Goal: Information Seeking & Learning: Check status

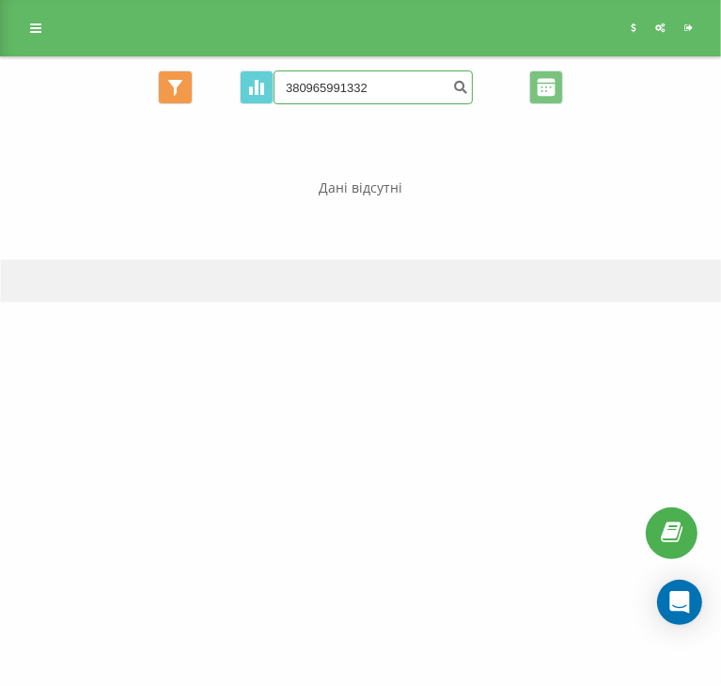
drag, startPoint x: 0, startPoint y: 0, endPoint x: 335, endPoint y: 80, distance: 344.1
click at [335, 80] on input "380965991332" at bounding box center [373, 88] width 199 height 34
paste input "532626384"
type input "380532626384"
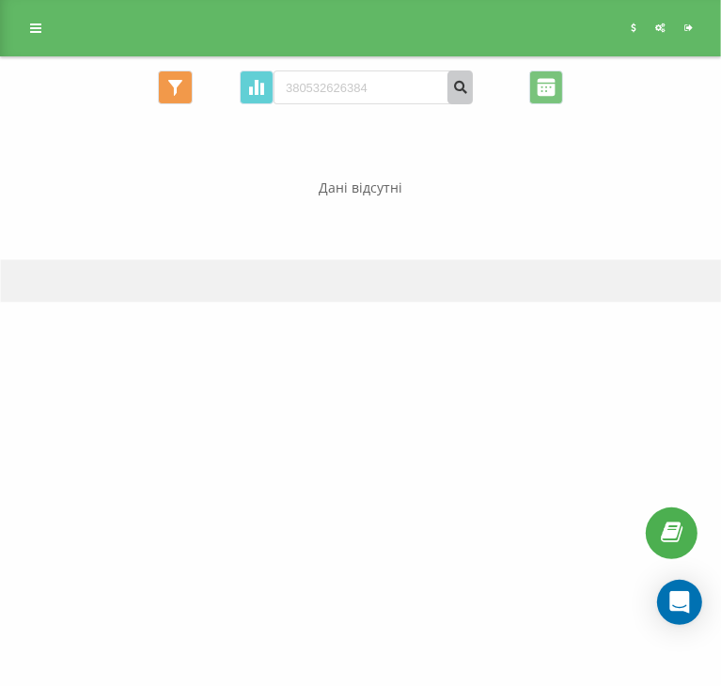
click at [454, 90] on icon "submit" at bounding box center [460, 84] width 16 height 11
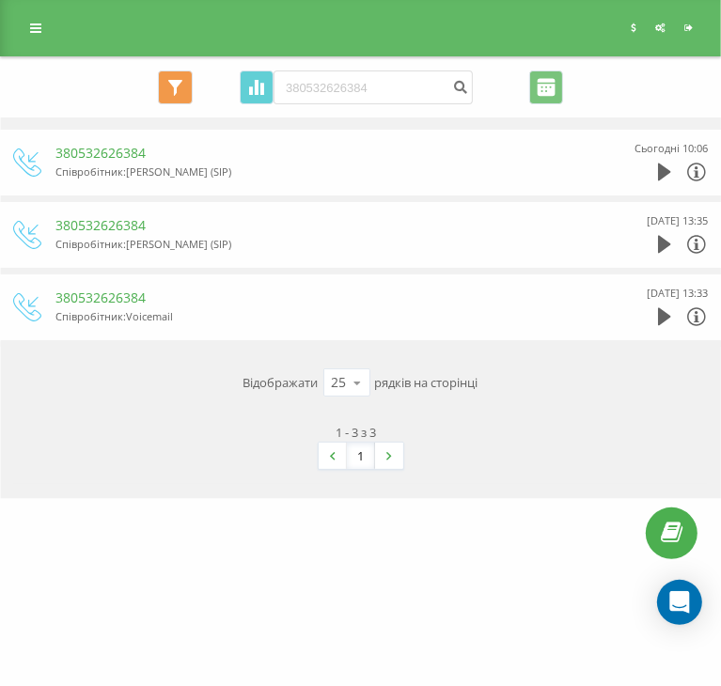
click at [149, 644] on div "[DOMAIN_NAME] 380532626384 Проекти [DOMAIN_NAME] Дашборд Центр звернень Журнал …" at bounding box center [360, 343] width 721 height 686
